Goal: Task Accomplishment & Management: Manage account settings

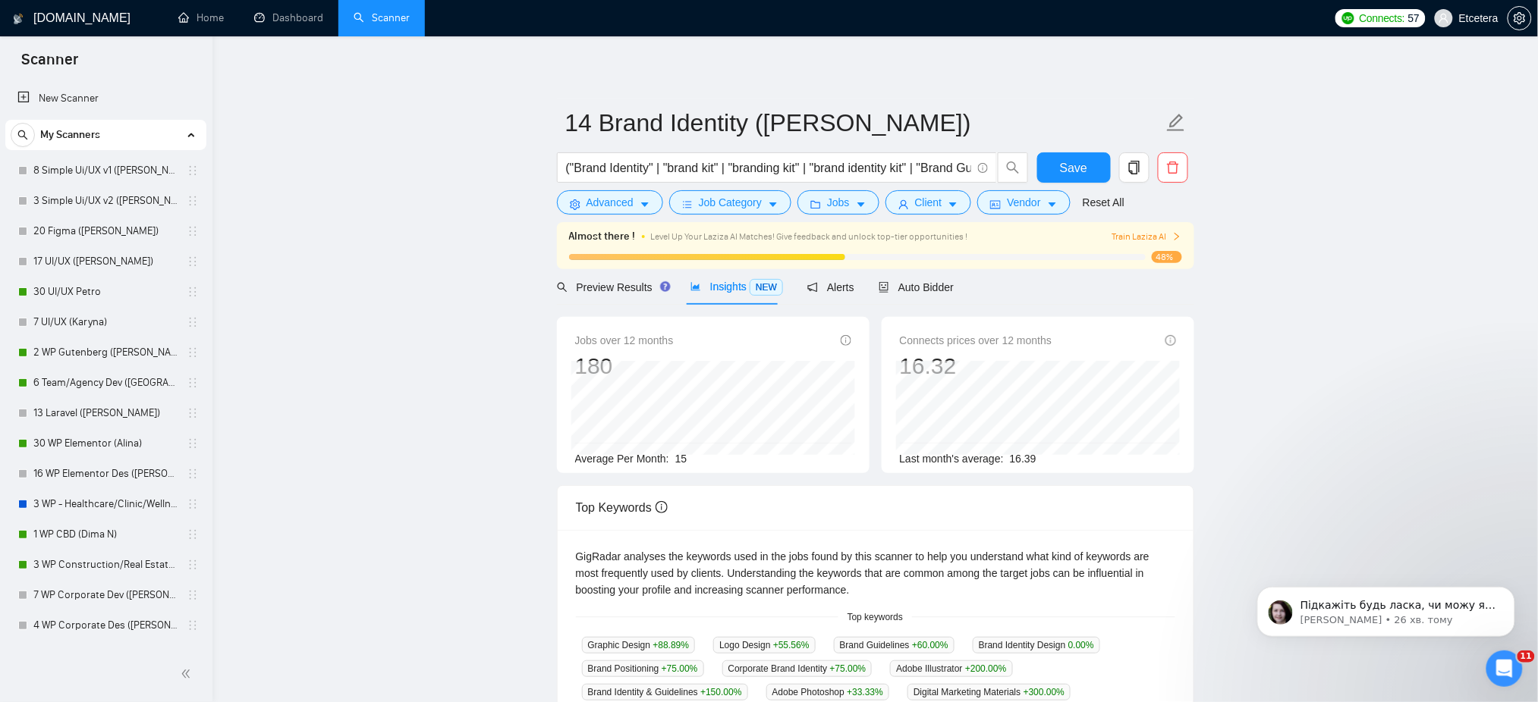
scroll to position [505, 0]
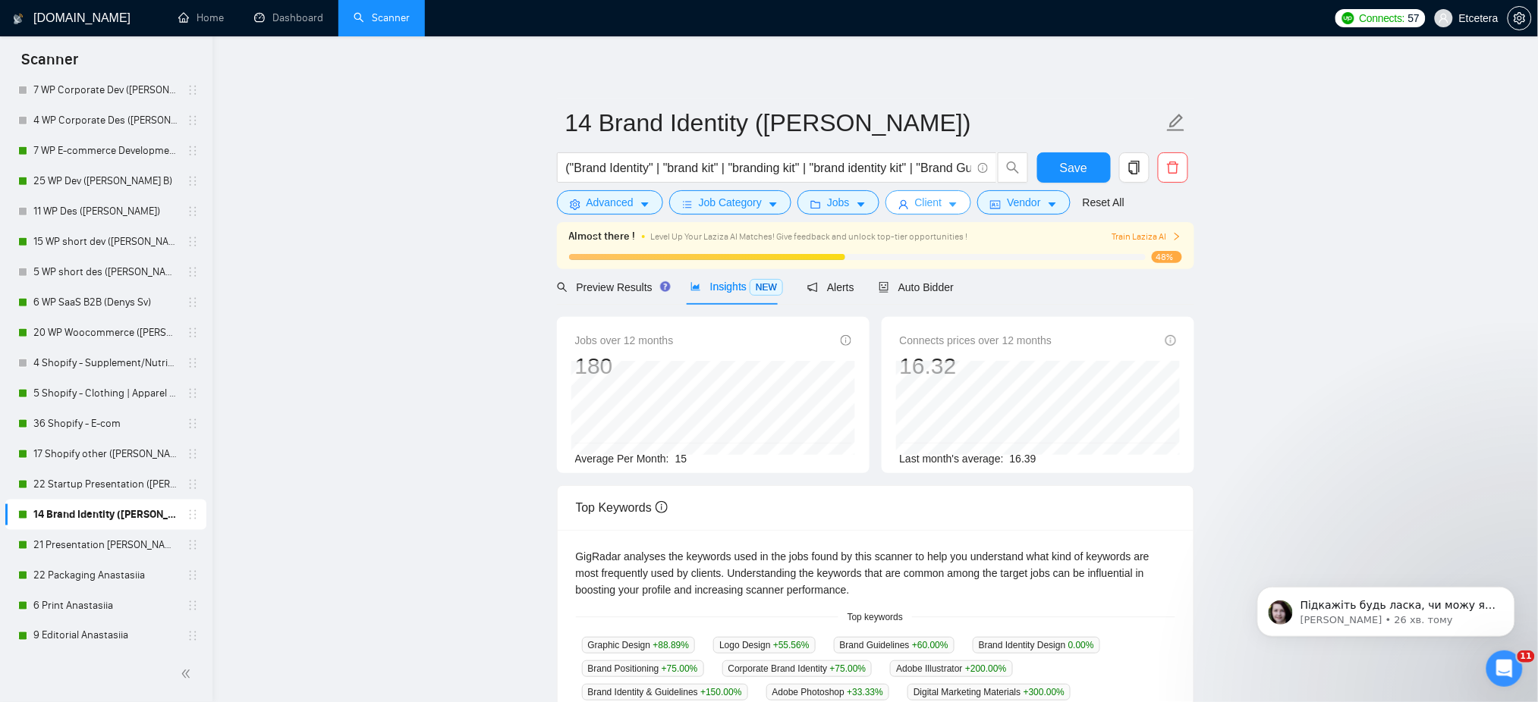
click at [928, 193] on button "Client" at bounding box center [928, 202] width 86 height 24
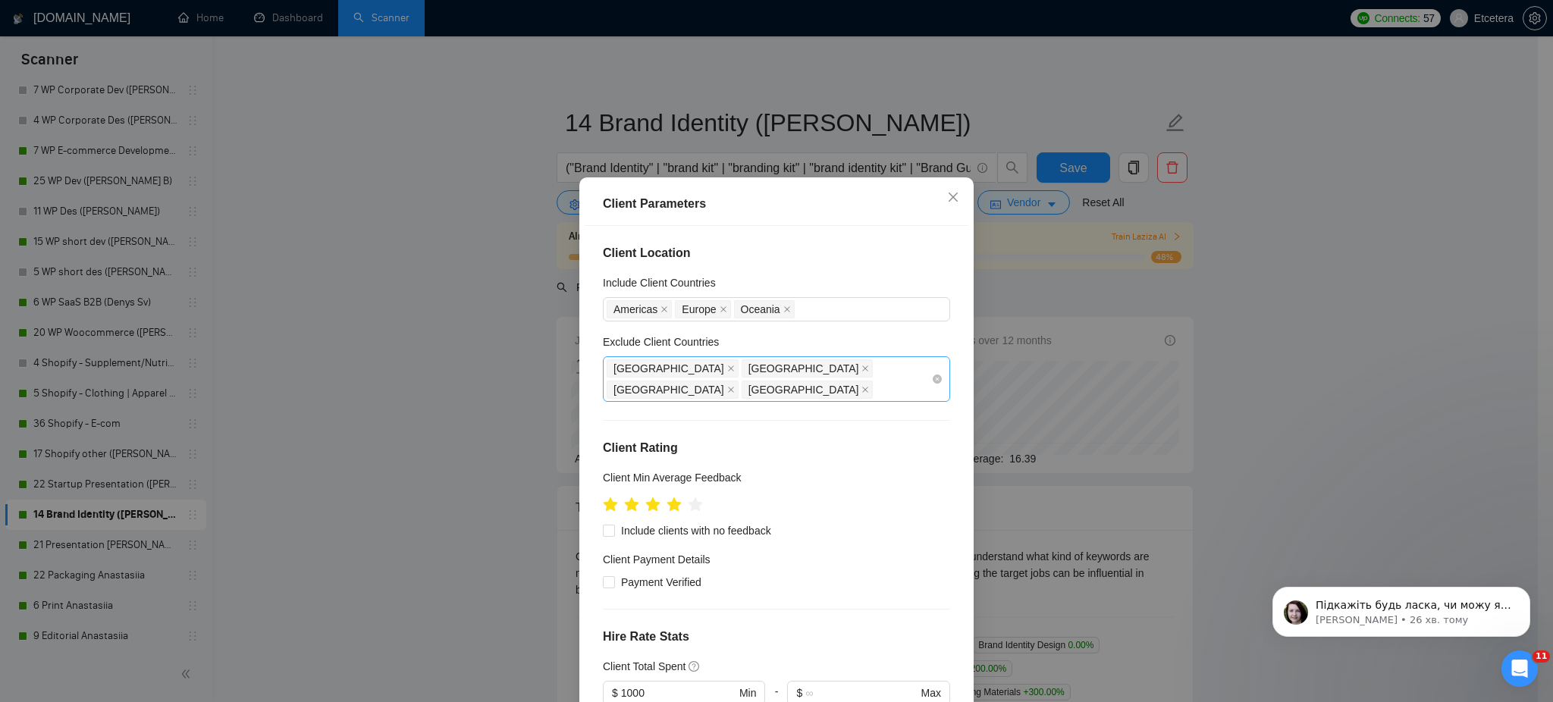
click at [817, 374] on div "[GEOGRAPHIC_DATA] [GEOGRAPHIC_DATA] [GEOGRAPHIC_DATA] [GEOGRAPHIC_DATA]" at bounding box center [769, 379] width 325 height 42
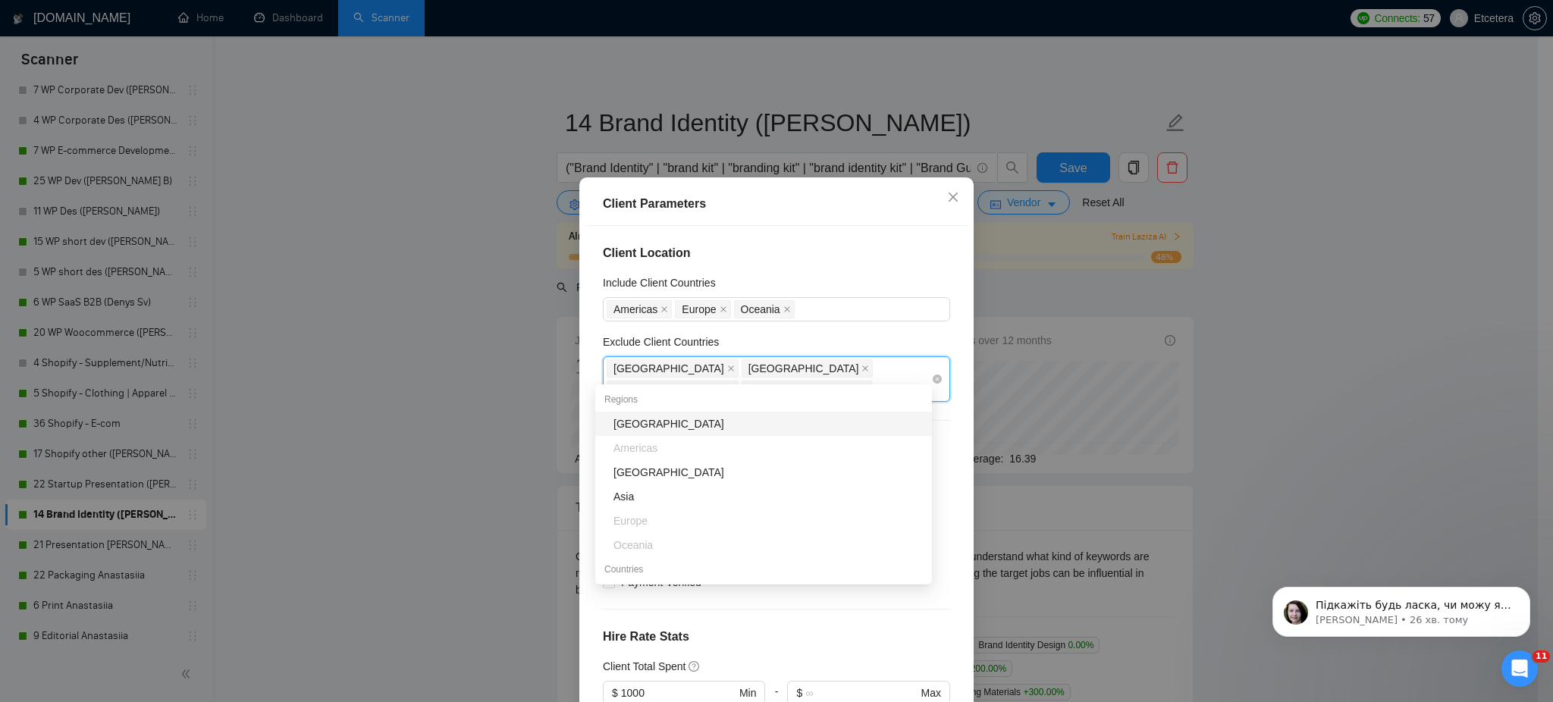
type input "i"
type input "uni"
click at [702, 428] on div "[GEOGRAPHIC_DATA]" at bounding box center [768, 424] width 309 height 17
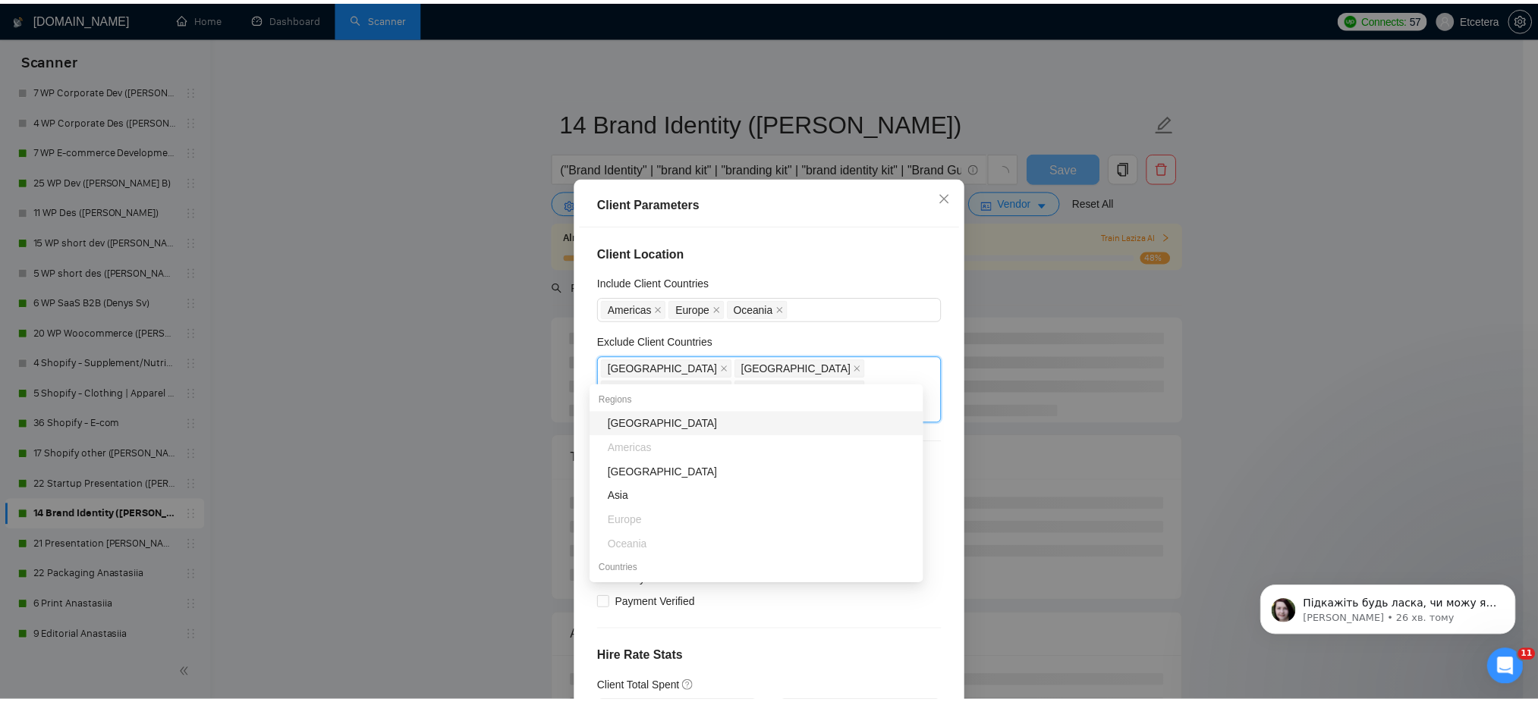
scroll to position [202, 0]
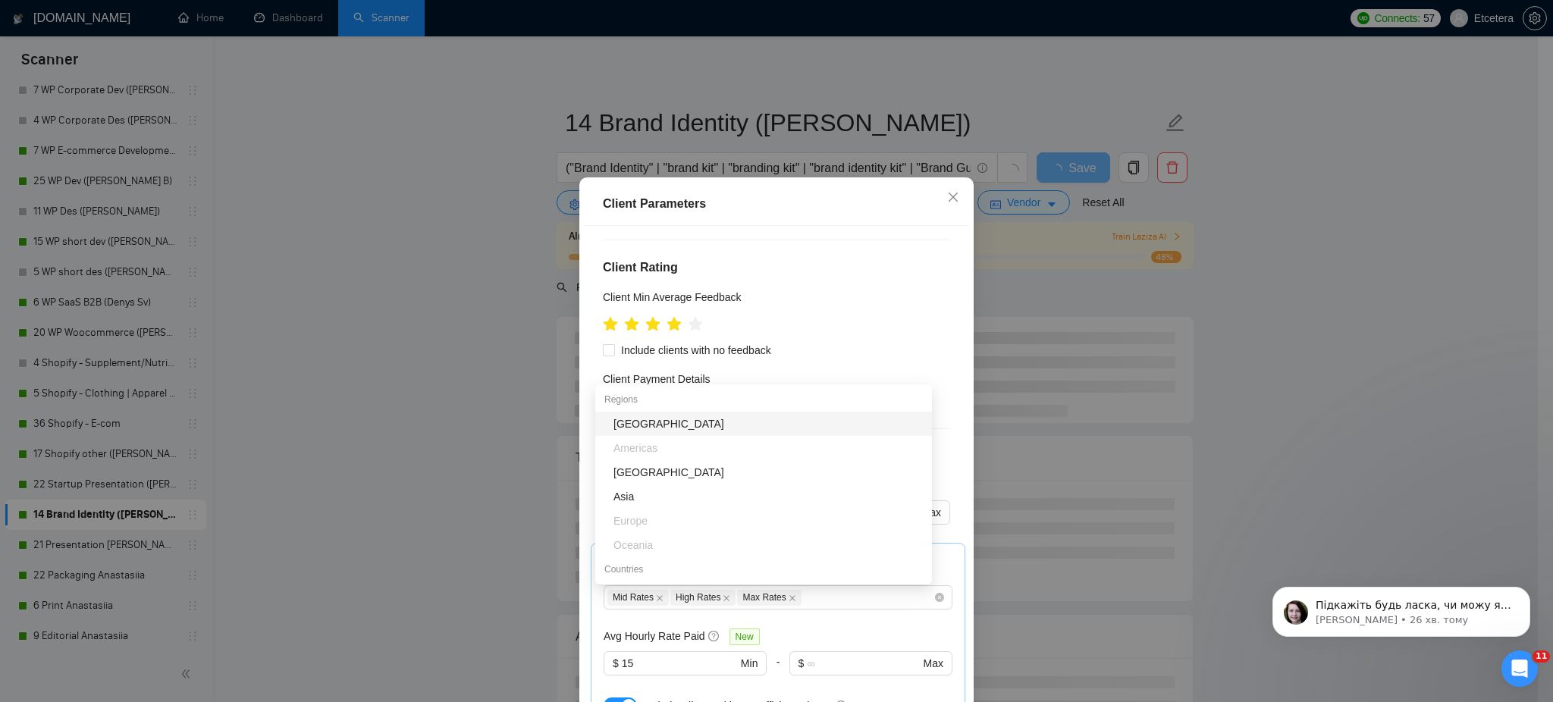
click at [1282, 324] on div "Client Parameters Client Location Include Client Countries [GEOGRAPHIC_DATA] [G…" at bounding box center [776, 351] width 1553 height 702
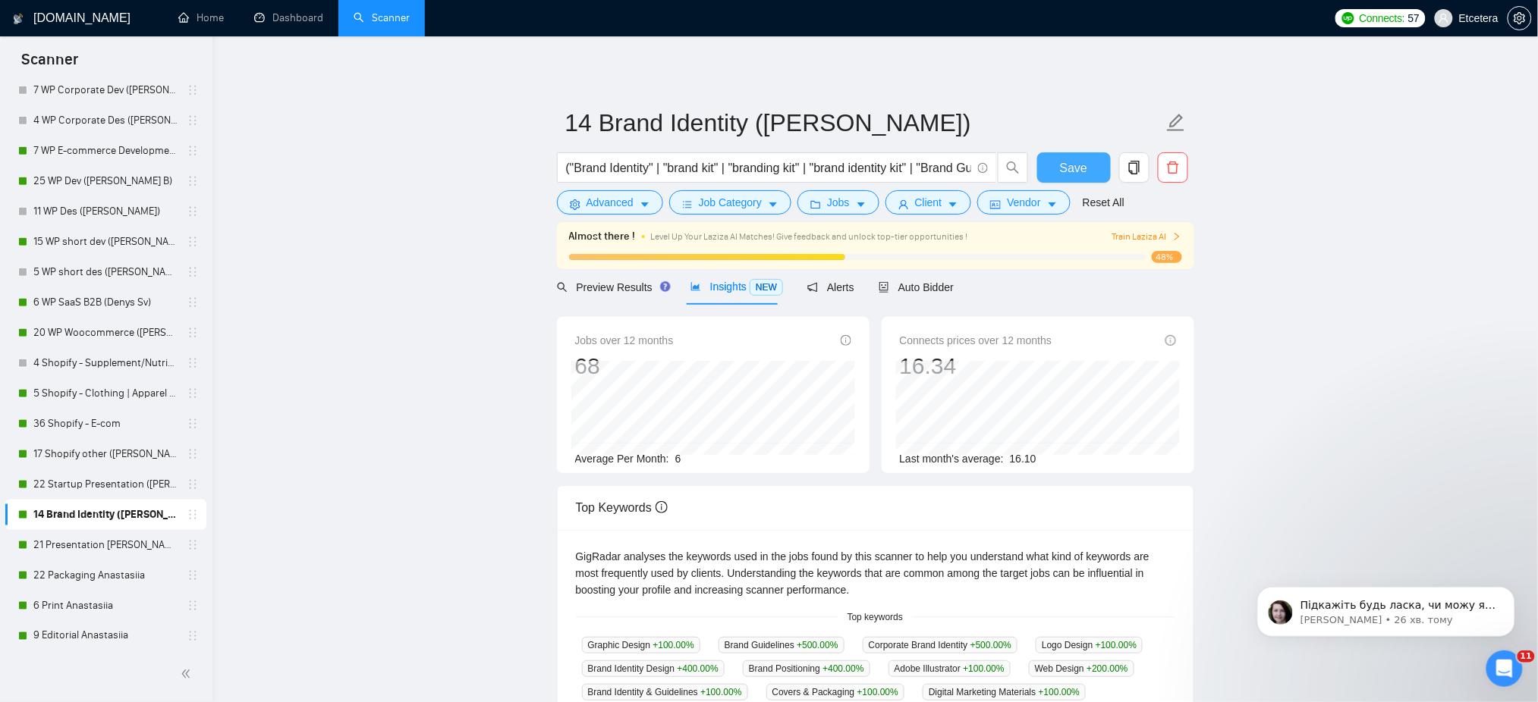
click at [1076, 161] on span "Save" at bounding box center [1073, 168] width 27 height 19
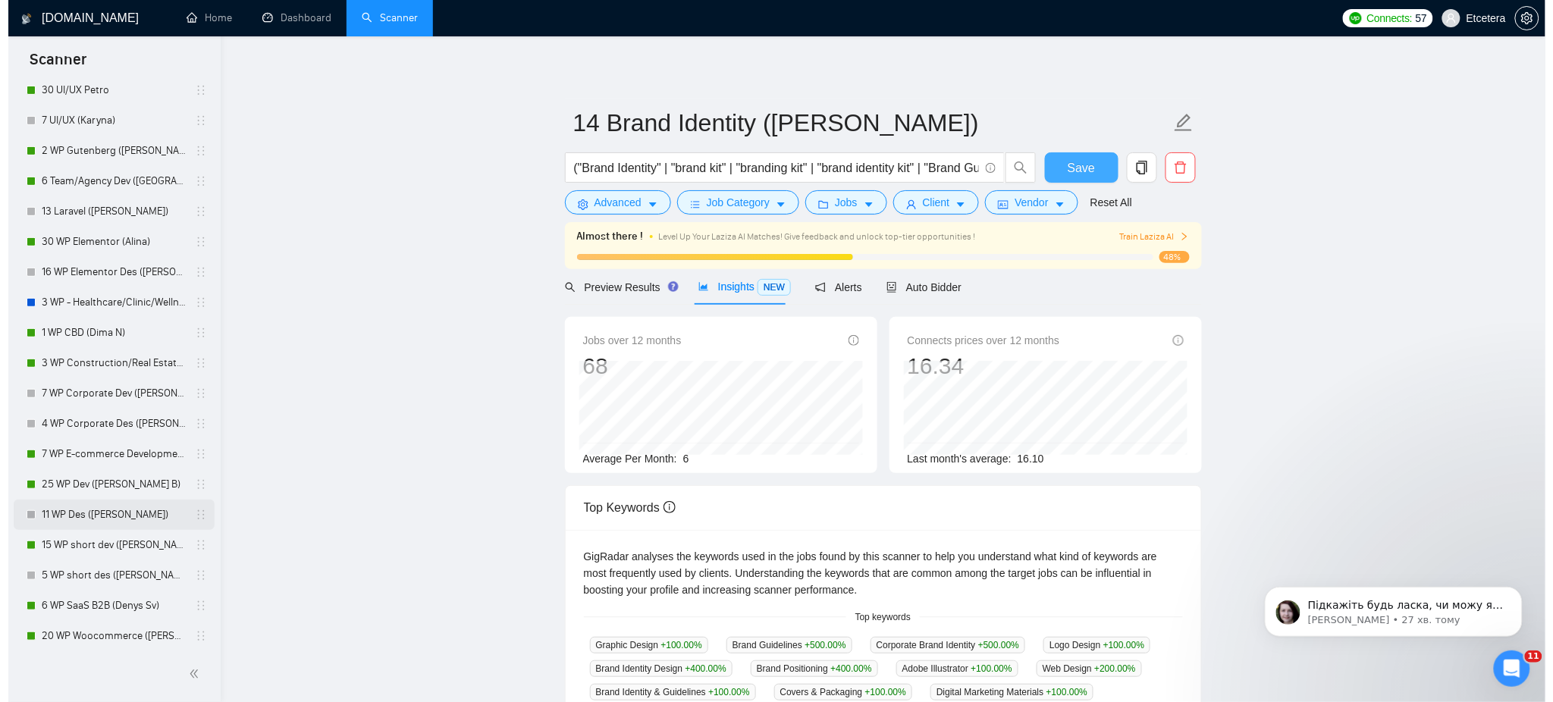
scroll to position [0, 0]
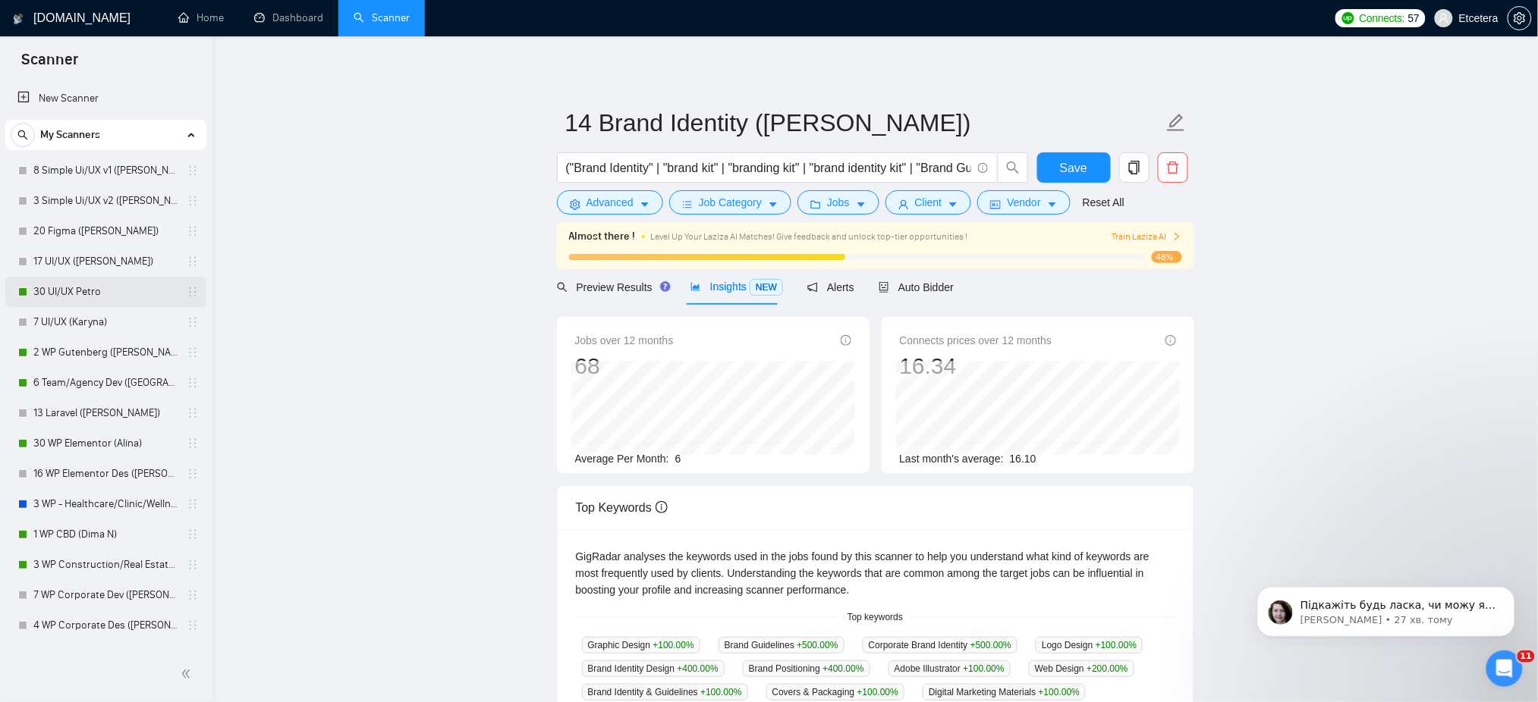
click at [62, 292] on link "30 UI/UX Petro" at bounding box center [105, 292] width 144 height 30
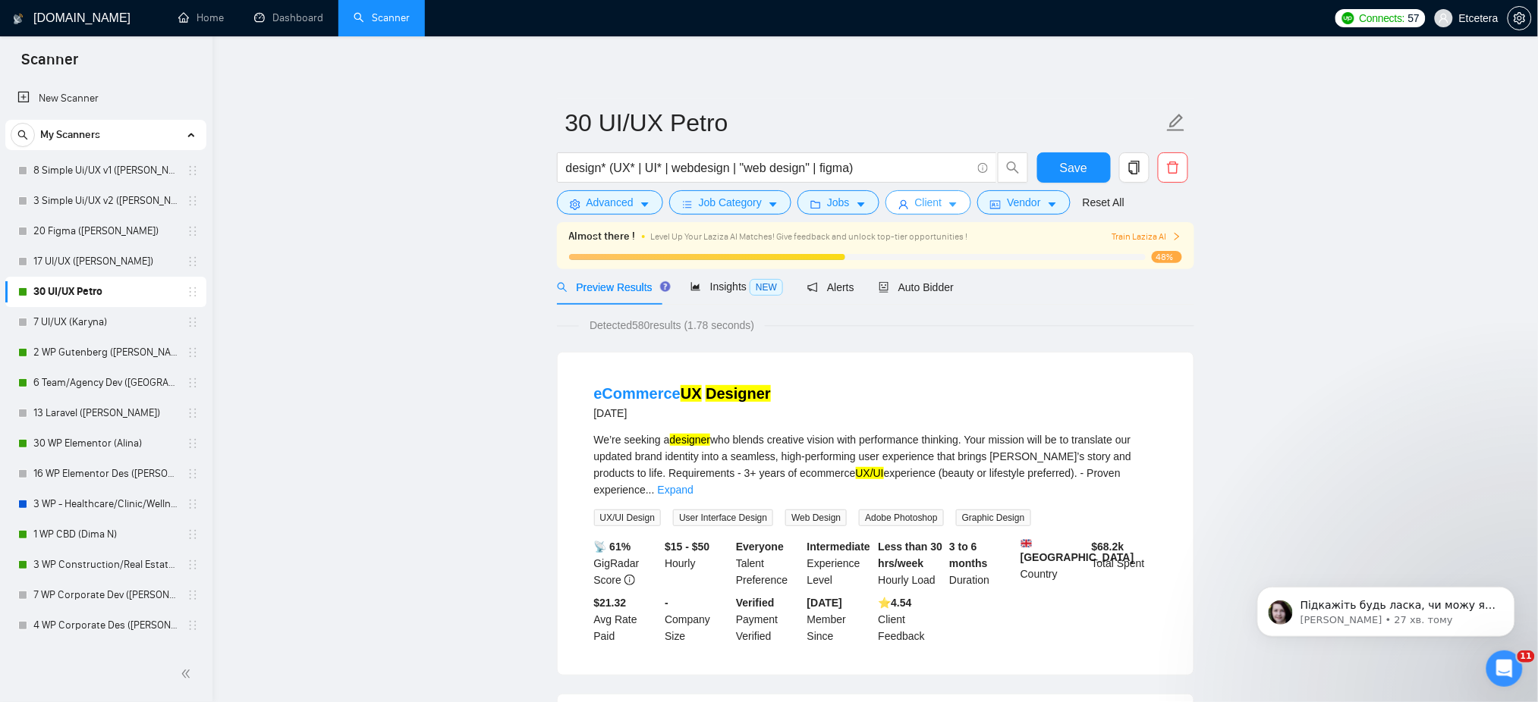
click at [950, 206] on icon "caret-down" at bounding box center [954, 205] width 8 height 5
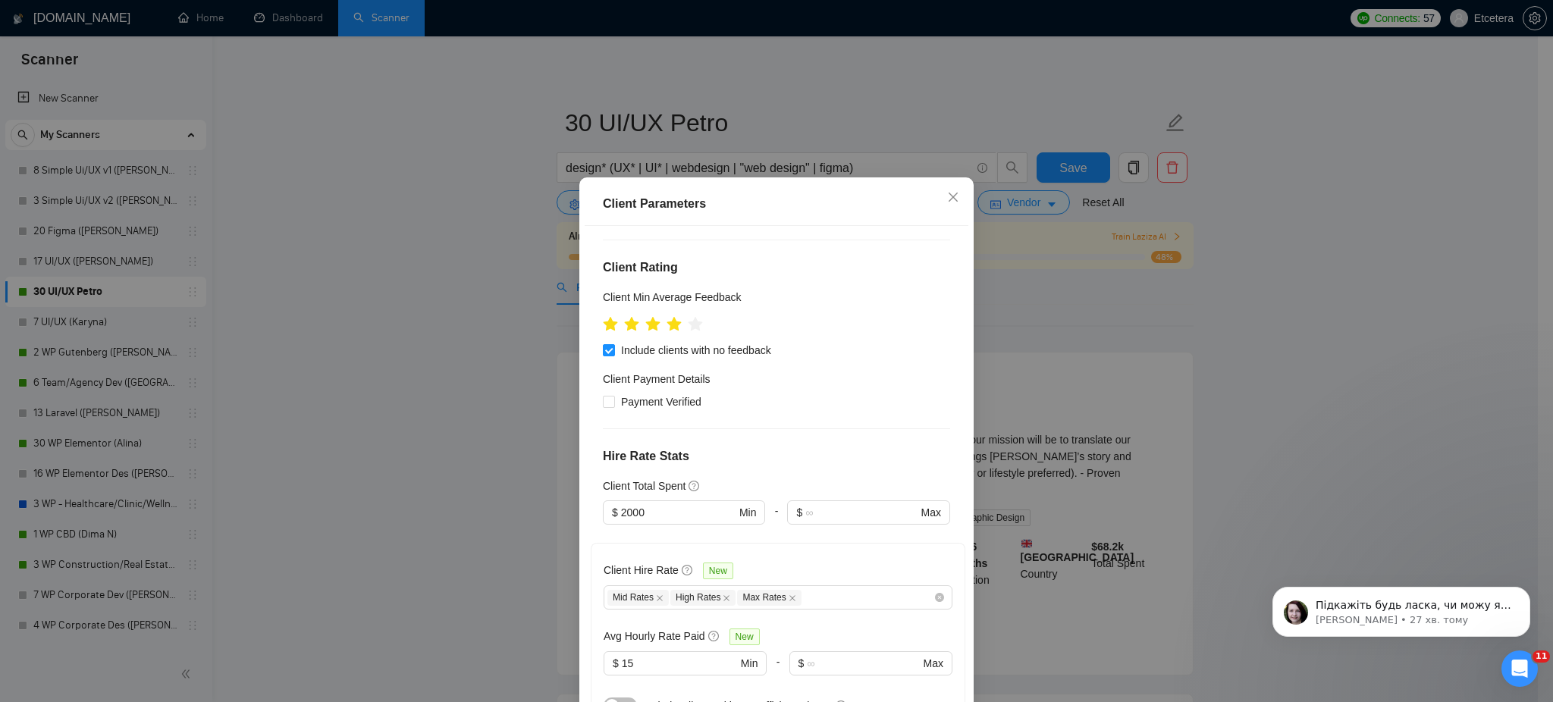
click at [968, 115] on div "Client Parameters Client Location Include Client Countries [GEOGRAPHIC_DATA] [G…" at bounding box center [776, 351] width 1553 height 702
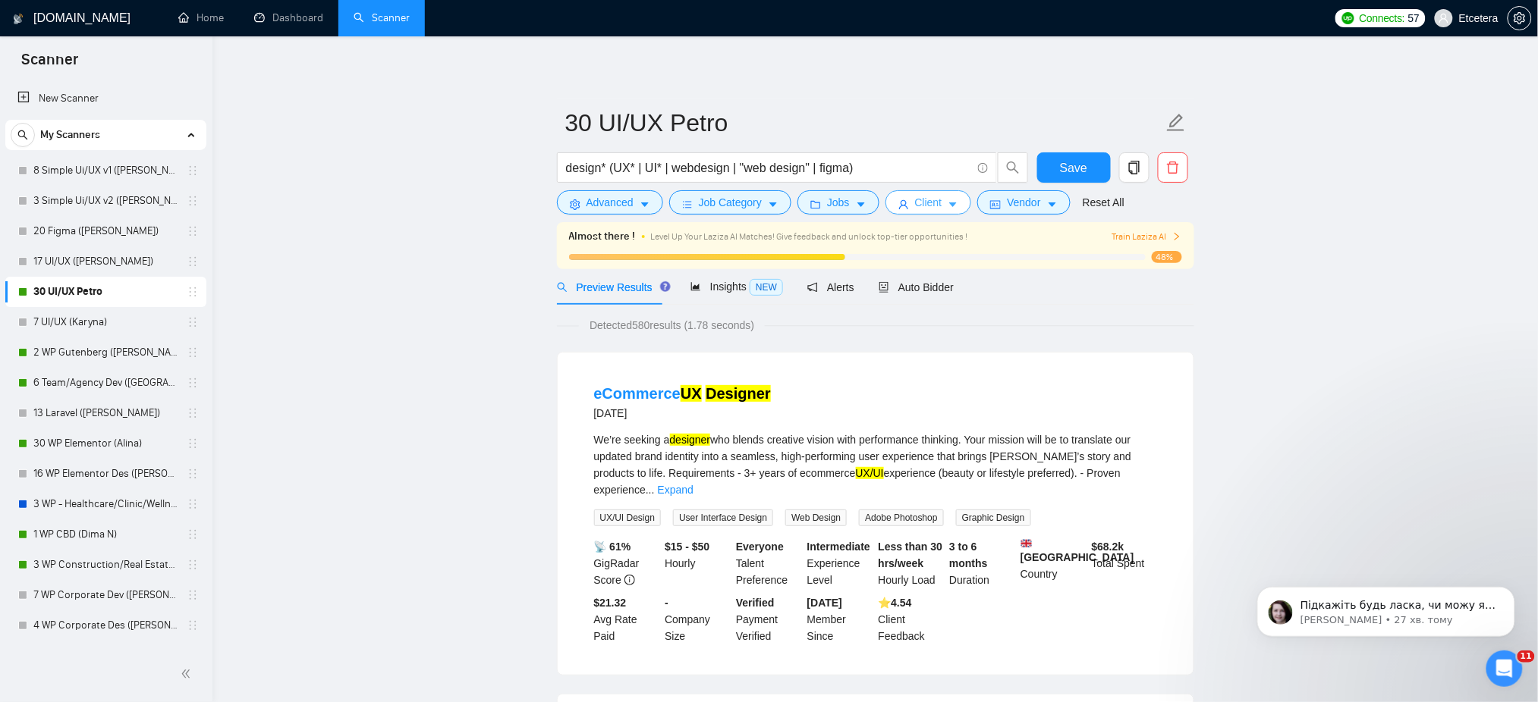
click at [938, 210] on button "Client" at bounding box center [928, 202] width 86 height 24
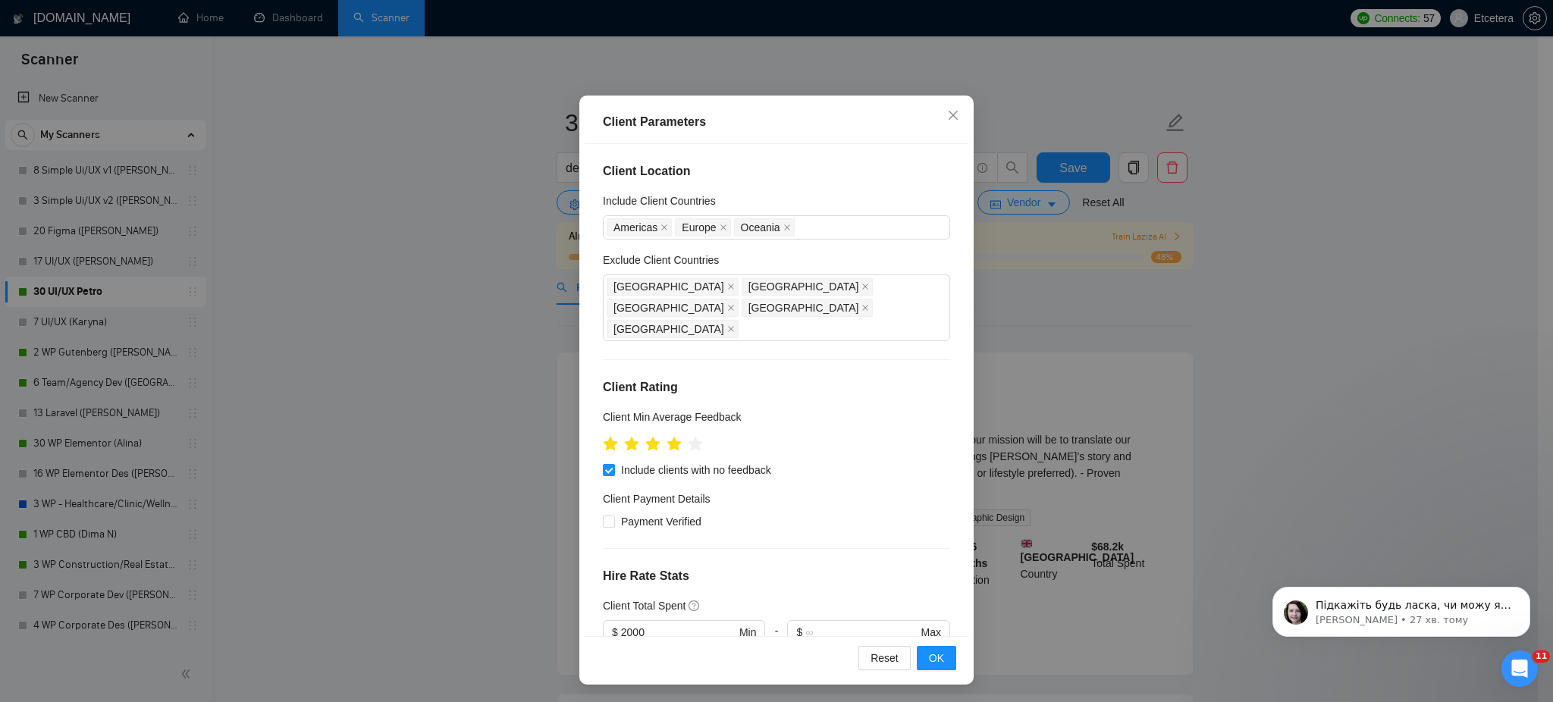
drag, startPoint x: 884, startPoint y: 286, endPoint x: 918, endPoint y: 492, distance: 209.1
click at [734, 327] on icon "close" at bounding box center [731, 330] width 6 height 6
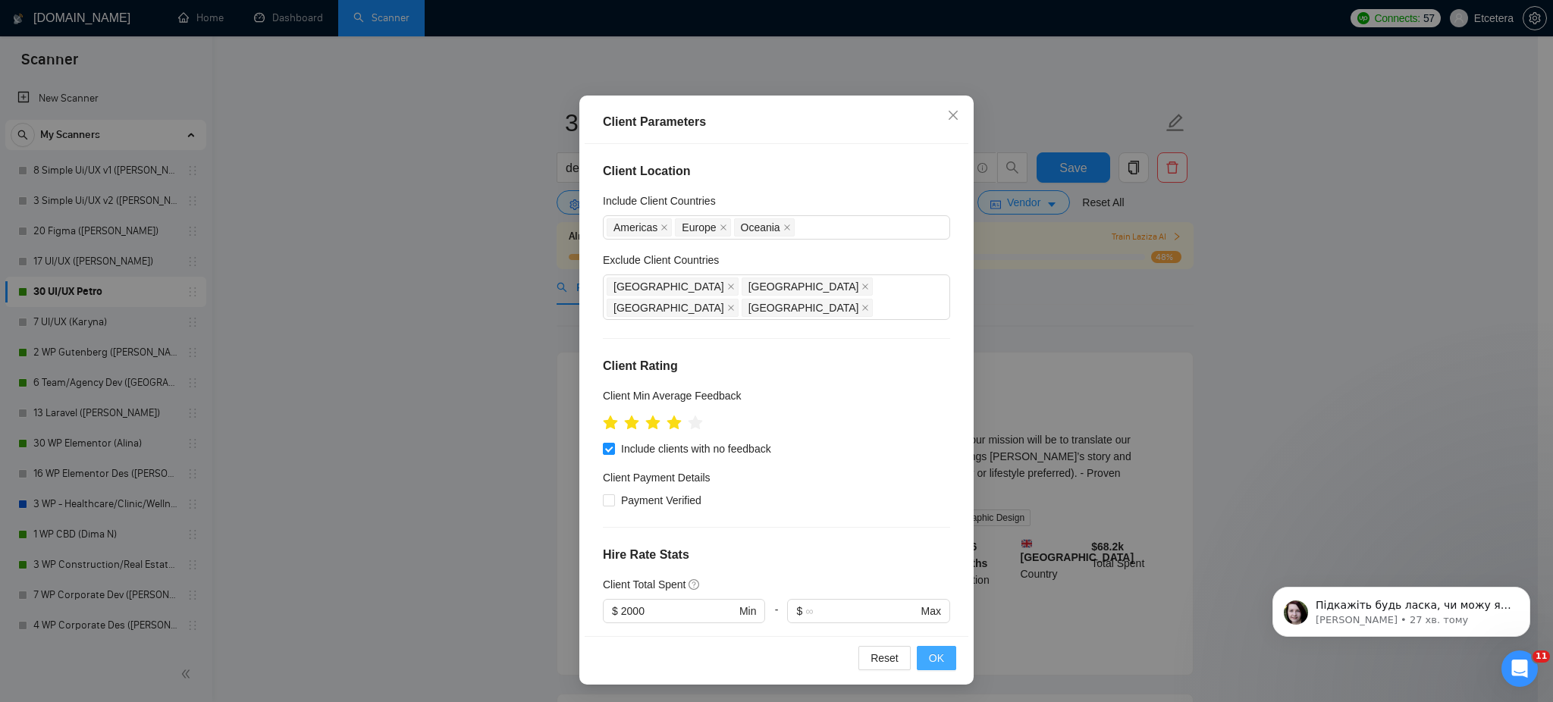
click at [932, 660] on span "OK" at bounding box center [936, 658] width 15 height 17
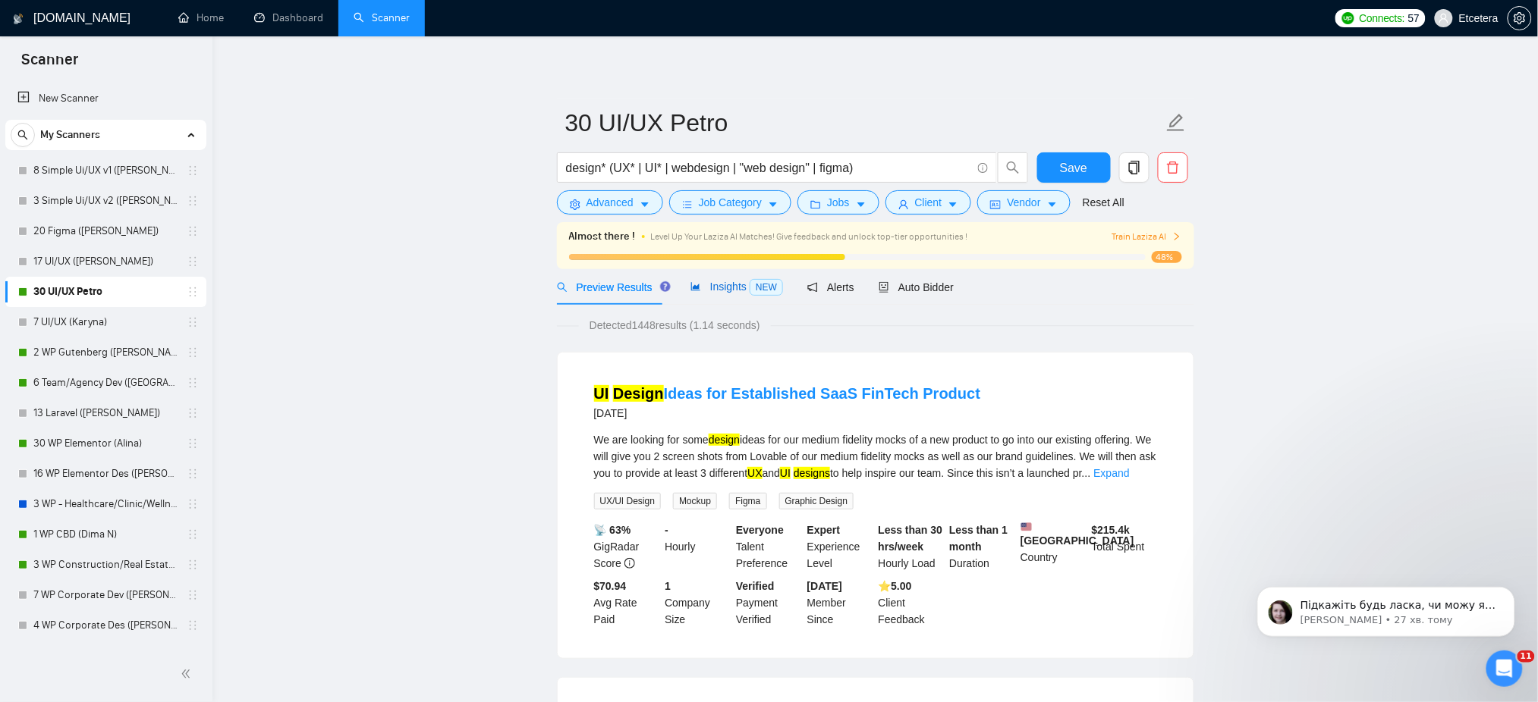
click at [705, 281] on span "Insights NEW" at bounding box center [736, 287] width 93 height 12
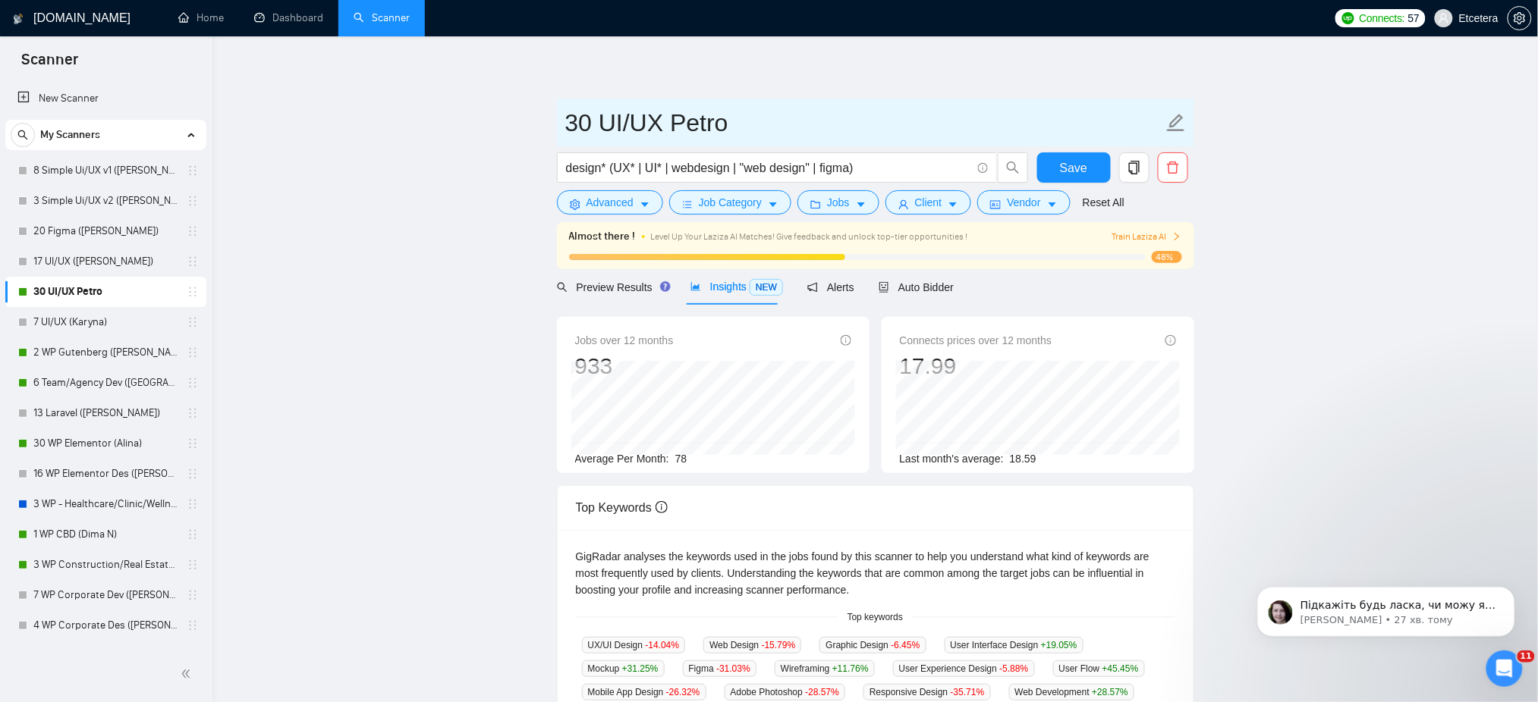
drag, startPoint x: 590, startPoint y: 129, endPoint x: 554, endPoint y: 133, distance: 36.6
click at [554, 133] on main "30 UI/UX Petro design* (UX* | UI* | webdesign | "web design" | figma) Save Adva…" at bounding box center [875, 605] width 1277 height 1088
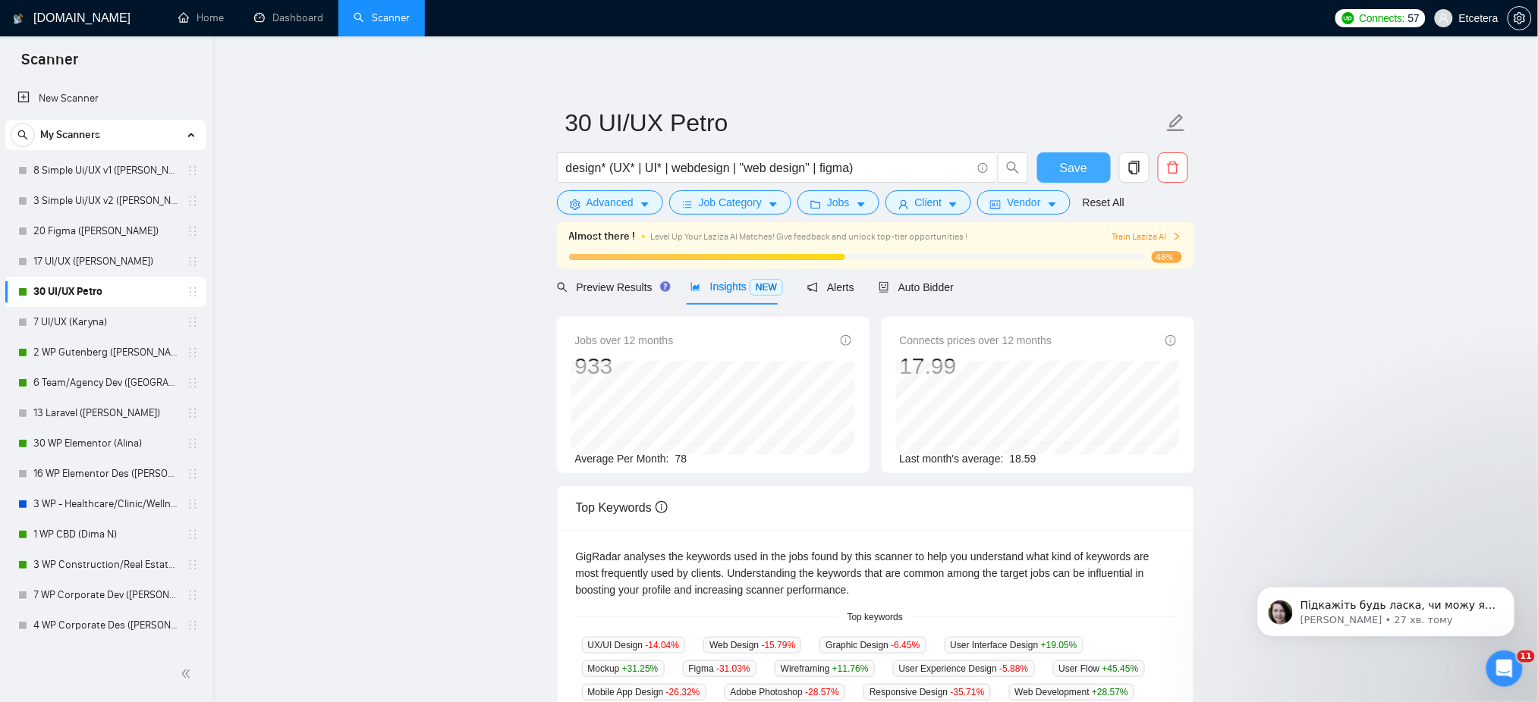
click at [1076, 171] on span "Save" at bounding box center [1073, 168] width 27 height 19
